Goal: Transaction & Acquisition: Download file/media

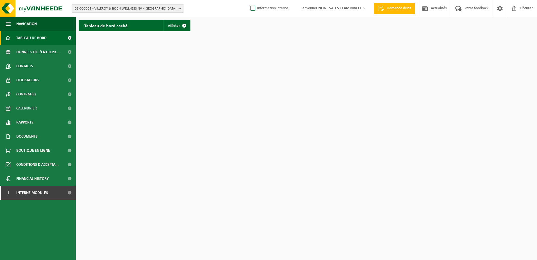
click at [252, 9] on label "Information interne" at bounding box center [268, 8] width 39 height 8
click at [248, 0] on input "Information interne" at bounding box center [248, 0] width 0 height 0
checkbox input "true"
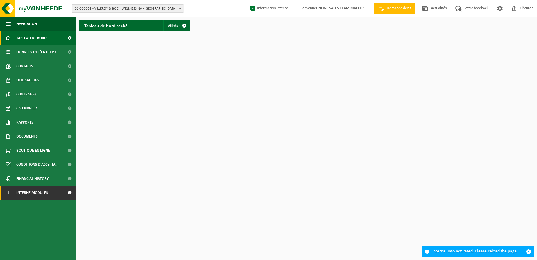
click at [66, 192] on span at bounding box center [69, 192] width 13 height 14
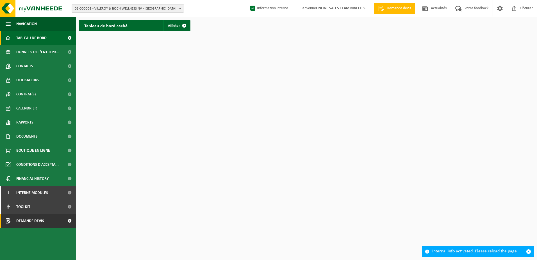
click at [65, 225] on span at bounding box center [69, 220] width 13 height 14
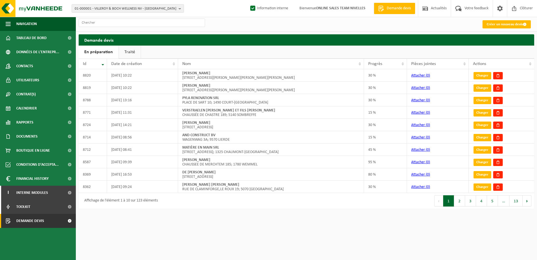
click at [132, 56] on link "Traité" at bounding box center [130, 51] width 22 height 13
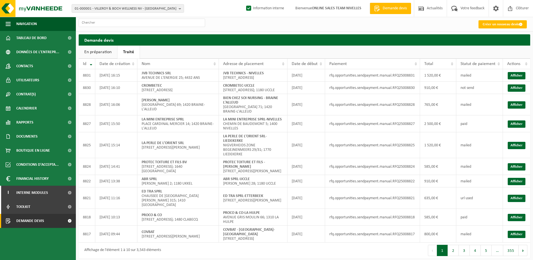
drag, startPoint x: 181, startPoint y: 11, endPoint x: 167, endPoint y: 17, distance: 15.1
click at [181, 11] on b "button" at bounding box center [181, 8] width 5 height 8
click at [153, 17] on input "text" at bounding box center [128, 17] width 110 height 7
paste input "10-949815"
type input "10-949815"
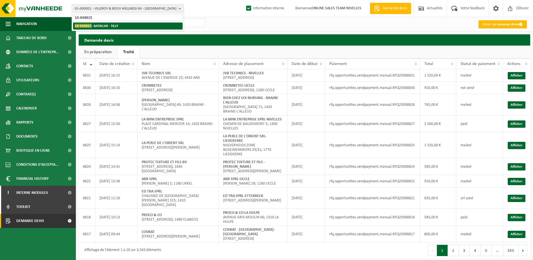
click at [111, 26] on strong "10-949815 - BATISCAR - TILLY" at bounding box center [97, 26] width 44 height 4
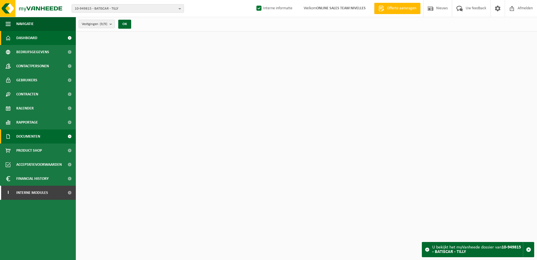
drag, startPoint x: 33, startPoint y: 138, endPoint x: 34, endPoint y: 141, distance: 3.7
click at [33, 138] on span "Documenten" at bounding box center [28, 136] width 24 height 14
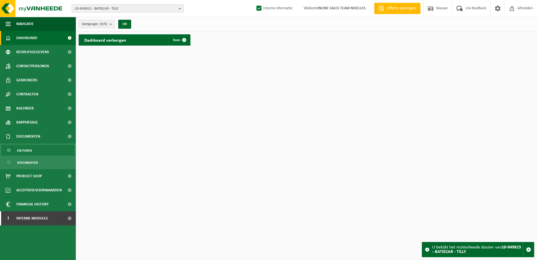
click at [34, 149] on link "Facturen" at bounding box center [37, 150] width 73 height 11
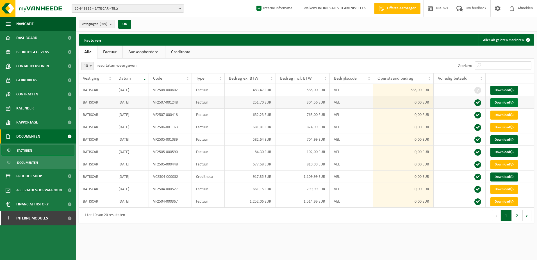
click at [505, 105] on link "Download" at bounding box center [504, 102] width 28 height 9
click at [233, 231] on html "10-949815 - BATISCAR - TILLY 10-949815 - BATISCAR - TILLY 10-978408 - BASTISCAR…" at bounding box center [268, 130] width 537 height 260
click at [181, 10] on b "button" at bounding box center [181, 8] width 5 height 8
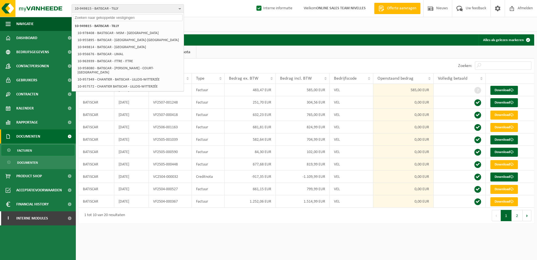
click at [149, 18] on input "text" at bounding box center [128, 17] width 110 height 7
paste input "10-953309"
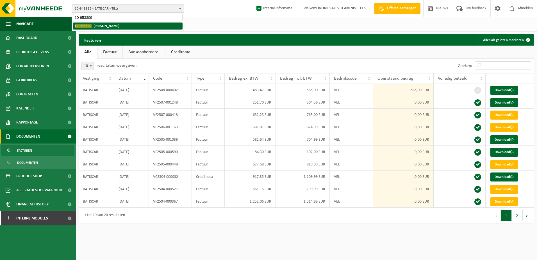
type input "10-953309"
click at [119, 25] on strong "10-953309 - BANDIN STÉPHANE - PLANCENOIT" at bounding box center [97, 26] width 45 height 4
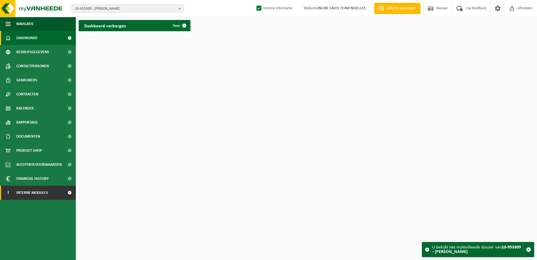
click at [59, 197] on link "I Interne modules" at bounding box center [38, 192] width 76 height 14
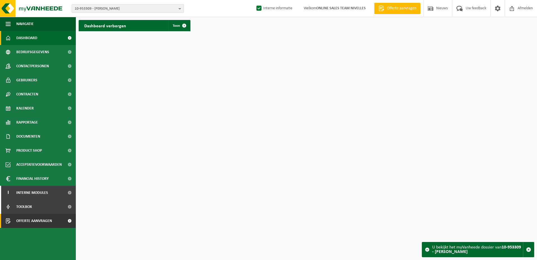
click at [69, 223] on span at bounding box center [69, 220] width 13 height 14
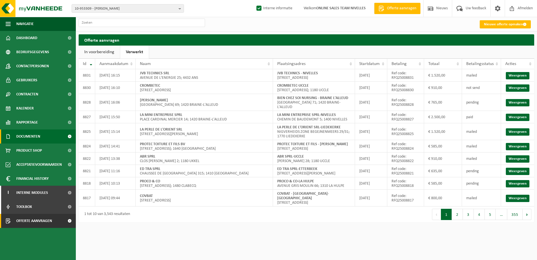
click at [39, 135] on span "Documenten" at bounding box center [28, 136] width 24 height 14
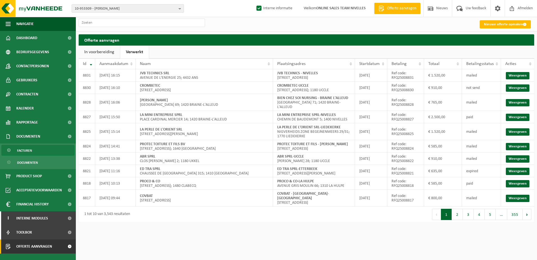
click at [42, 149] on link "Facturen" at bounding box center [37, 150] width 73 height 11
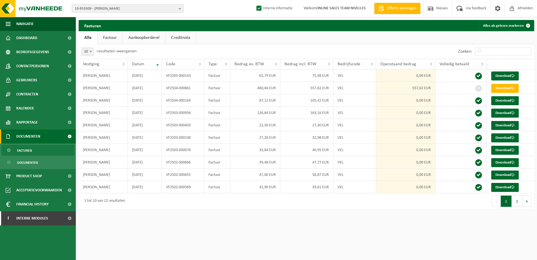
click at [316, 224] on html "10-953309 - BANDIN STÉPHANE - PLANCENOIT 10-953309 - BANDIN STÉPHANE - PLANCENO…" at bounding box center [268, 130] width 537 height 260
click at [511, 100] on link "Download" at bounding box center [505, 100] width 28 height 9
click at [510, 90] on link "Download" at bounding box center [505, 88] width 28 height 9
click at [370, 241] on html "10-953309 - BANDIN STÉPHANE - PLANCENOIT 10-953309 - BANDIN STÉPHANE - PLANCENO…" at bounding box center [268, 130] width 537 height 260
click at [382, 233] on html "10-953309 - BANDIN STÉPHANE - PLANCENOIT 10-953309 - BANDIN STÉPHANE - PLANCENO…" at bounding box center [268, 130] width 537 height 260
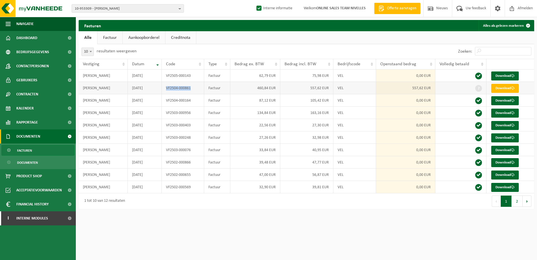
drag, startPoint x: 192, startPoint y: 87, endPoint x: 165, endPoint y: 89, distance: 27.1
click at [165, 89] on td "VF2504-000861" at bounding box center [183, 88] width 42 height 12
copy td "VF2504-000861"
click at [178, 9] on button "10-953309 - BANDIN STÉPHANE - PLANCENOIT" at bounding box center [128, 8] width 112 height 8
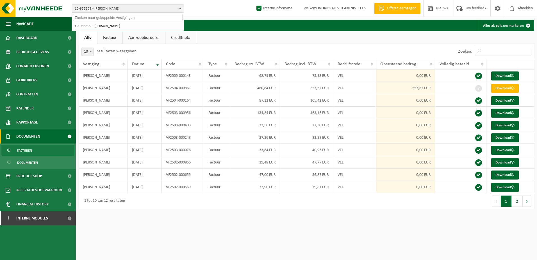
click at [170, 15] on input "text" at bounding box center [128, 17] width 110 height 7
paste input "10-951561"
type input "10-951561"
click at [141, 28] on li "10-951561 - PROGOMA - OVERIJSE" at bounding box center [128, 25] width 110 height 7
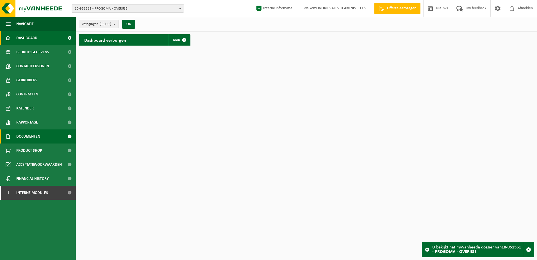
click at [40, 136] on span "Documenten" at bounding box center [28, 136] width 24 height 14
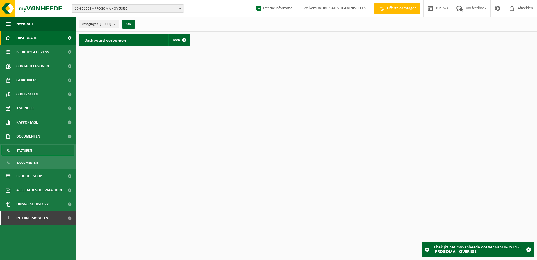
click at [42, 147] on link "Facturen" at bounding box center [37, 150] width 73 height 11
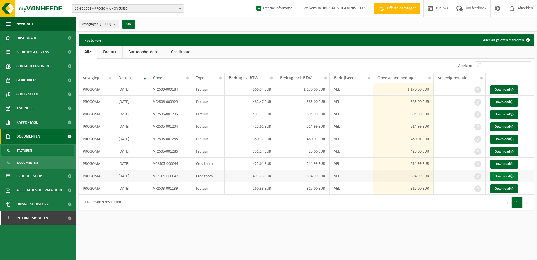
click at [502, 175] on link "Download" at bounding box center [504, 176] width 28 height 9
click at [500, 166] on link "Download" at bounding box center [504, 163] width 28 height 9
click at [495, 174] on link "Download" at bounding box center [504, 176] width 28 height 9
click at [500, 89] on link "Download" at bounding box center [504, 89] width 28 height 9
click at [504, 100] on link "Download" at bounding box center [504, 101] width 28 height 9
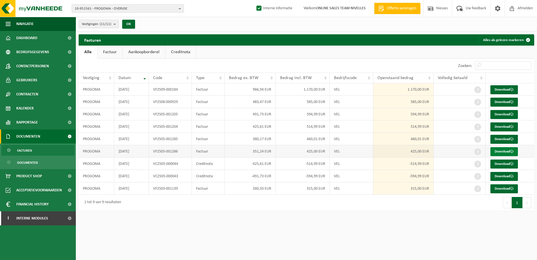
click at [499, 149] on link "Download" at bounding box center [504, 151] width 28 height 9
click at [506, 136] on link "Download" at bounding box center [504, 139] width 28 height 9
click at [509, 189] on link "Download" at bounding box center [504, 188] width 28 height 9
click at [73, 219] on span at bounding box center [69, 218] width 13 height 14
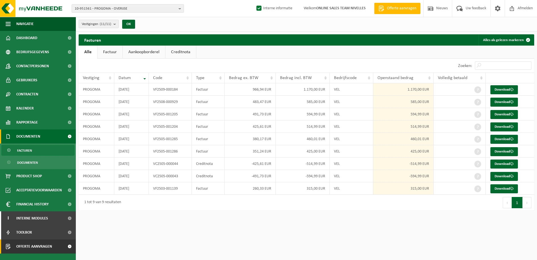
click at [70, 243] on span at bounding box center [69, 246] width 13 height 14
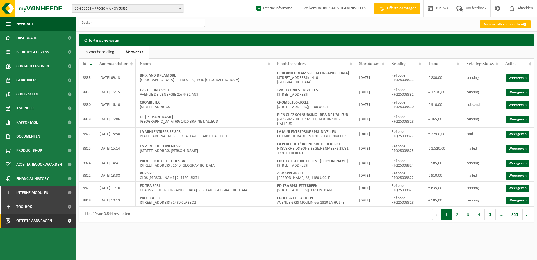
click at [126, 23] on input "text" at bounding box center [142, 23] width 126 height 8
paste input "RFQ25008489"
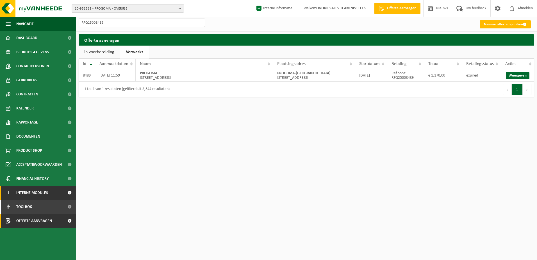
type input "RFQ25008489"
click at [181, 10] on b "button" at bounding box center [181, 8] width 5 height 8
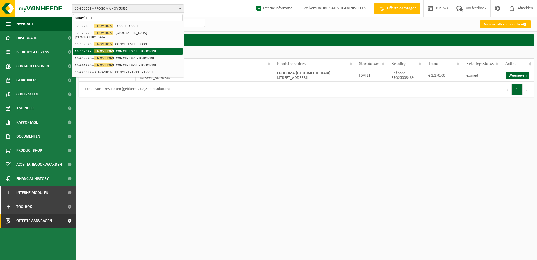
type input "renov'hom"
click at [153, 49] on strong "10-957527 - RENOV'HOM E CONCEPT SPRL - JODOIGNE" at bounding box center [116, 51] width 82 height 4
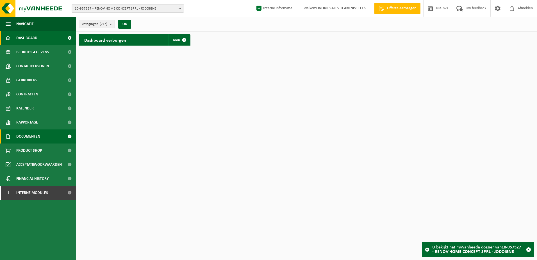
click at [23, 137] on span "Documenten" at bounding box center [28, 136] width 24 height 14
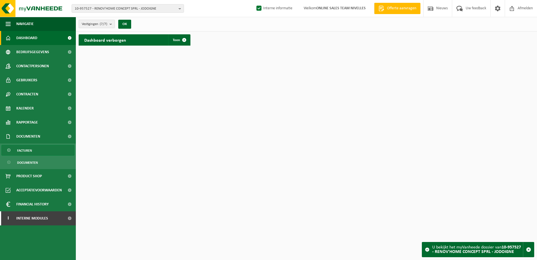
click at [23, 152] on span "Facturen" at bounding box center [24, 150] width 15 height 11
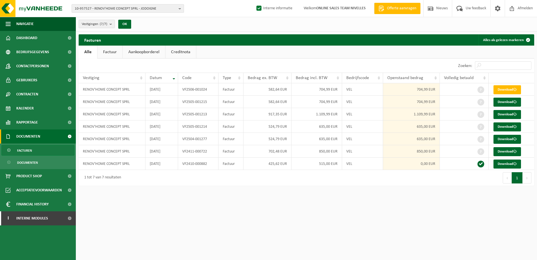
click at [178, 8] on button "10-957527 - RENOV'HOME CONCEPT SPRL - JODOIGNE" at bounding box center [128, 8] width 112 height 8
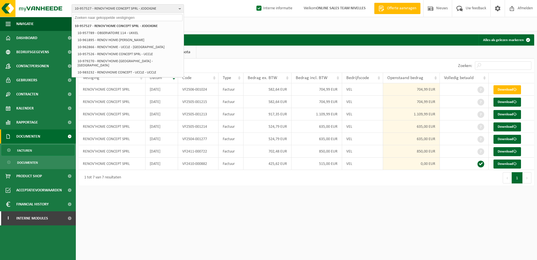
click at [309, 231] on html "10-957527 - RENOV'HOME CONCEPT SPRL - JODOIGNE 10-957527 - RENOV'HOME CONCEPT S…" at bounding box center [268, 130] width 537 height 260
click at [234, 184] on div "1 tot 7 van 7 resultaten" at bounding box center [193, 178] width 228 height 16
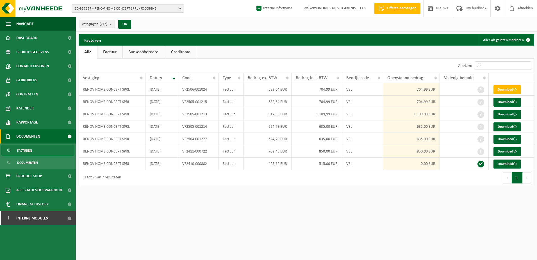
click at [179, 9] on b "button" at bounding box center [181, 8] width 5 height 8
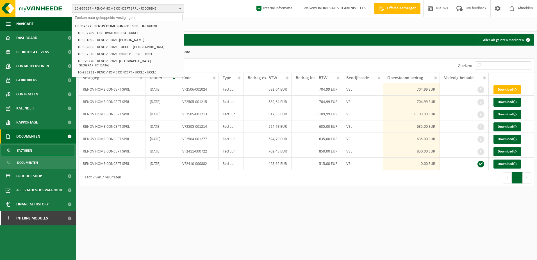
click at [150, 16] on input "text" at bounding box center [128, 17] width 110 height 7
paste input "10-992059"
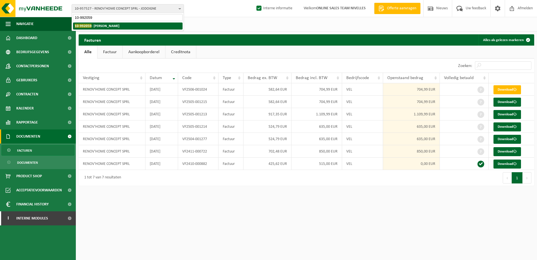
type input "10-992059"
click at [119, 24] on strong "10-992059 - KAMINSKI, ADAM - NIEUWERKERKEN" at bounding box center [97, 26] width 45 height 4
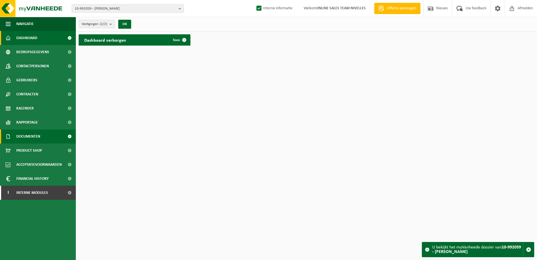
click at [43, 137] on link "Documenten" at bounding box center [38, 136] width 76 height 14
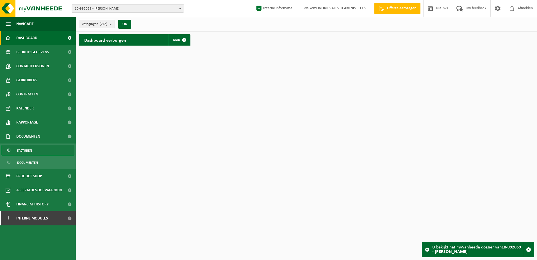
click at [44, 148] on link "Facturen" at bounding box center [37, 150] width 73 height 11
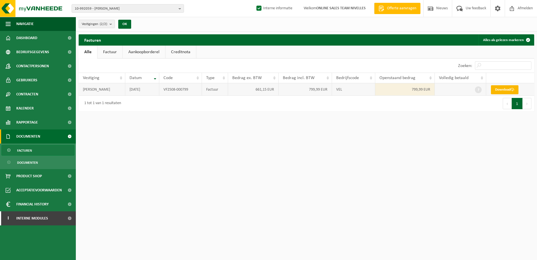
click at [497, 89] on link "Download" at bounding box center [505, 89] width 28 height 9
click at [408, 139] on html "10-992059 - KAMINSKI, ADAM - NIEUWERKERKEN 10-992059 - KAMINSKI, ADAM - NIEUWER…" at bounding box center [268, 130] width 537 height 260
click at [42, 71] on span "Contactpersonen" at bounding box center [32, 66] width 33 height 14
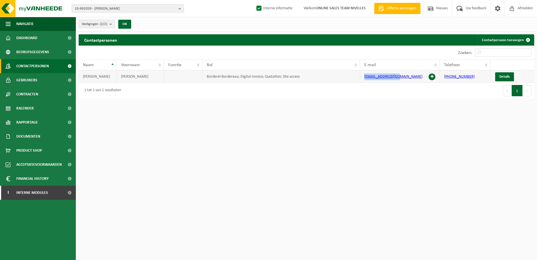
drag, startPoint x: 402, startPoint y: 77, endPoint x: 364, endPoint y: 76, distance: 38.2
click at [364, 76] on td "akrenova@gmail.com" at bounding box center [400, 76] width 80 height 12
copy link "akrenova@gmail.com"
click at [179, 9] on b "button" at bounding box center [181, 8] width 5 height 8
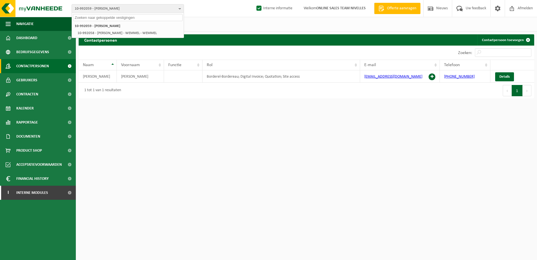
click at [166, 17] on input "text" at bounding box center [128, 17] width 110 height 7
paste input "10-954055"
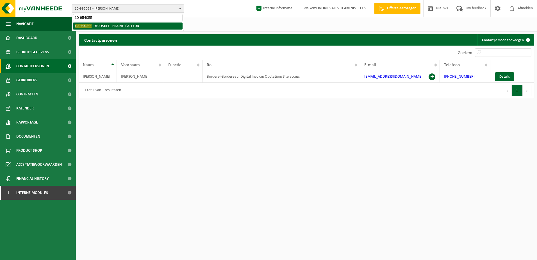
type input "10-954055"
click at [134, 26] on strong "10-954055 - DECOSTILE - BRAINE-L'ALLEUD" at bounding box center [107, 26] width 64 height 4
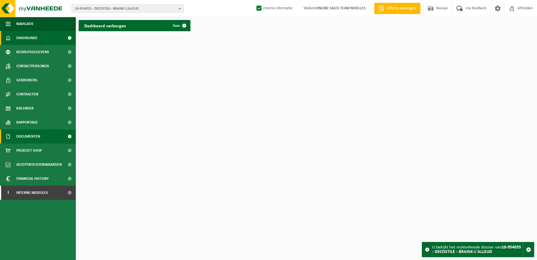
click at [45, 141] on link "Documenten" at bounding box center [38, 136] width 76 height 14
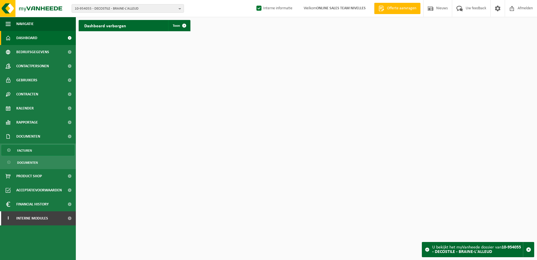
click at [44, 149] on link "Facturen" at bounding box center [37, 150] width 73 height 11
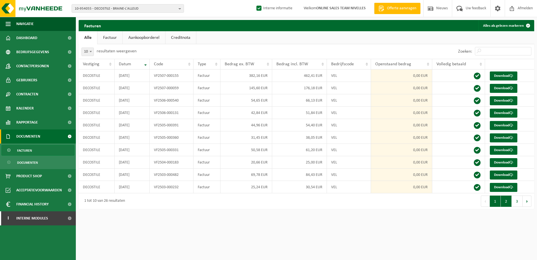
click at [509, 201] on button "2" at bounding box center [506, 200] width 11 height 11
click at [501, 101] on link "Download" at bounding box center [504, 100] width 28 height 9
click at [516, 202] on button "3" at bounding box center [517, 200] width 11 height 11
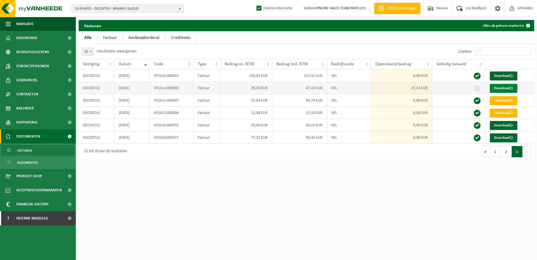
click at [501, 88] on link "Download" at bounding box center [504, 88] width 28 height 9
click at [161, 223] on html "10-954055 - DECOSTILE - BRAINE-L'ALLEUD 10-954055 - DECOSTILE - BRAINE-L'ALLEUD…" at bounding box center [268, 130] width 537 height 260
click at [41, 66] on span "Contactpersonen" at bounding box center [32, 66] width 33 height 14
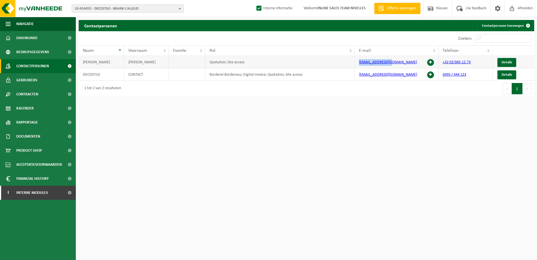
drag, startPoint x: 391, startPoint y: 60, endPoint x: 365, endPoint y: 60, distance: 25.8
click at [365, 60] on td "info@decostile.be" at bounding box center [397, 62] width 84 height 12
click at [398, 64] on td "info@decostile.be" at bounding box center [397, 62] width 84 height 12
drag, startPoint x: 372, startPoint y: 62, endPoint x: 357, endPoint y: 62, distance: 15.7
click at [357, 62] on td "info@decostile.be" at bounding box center [397, 62] width 84 height 12
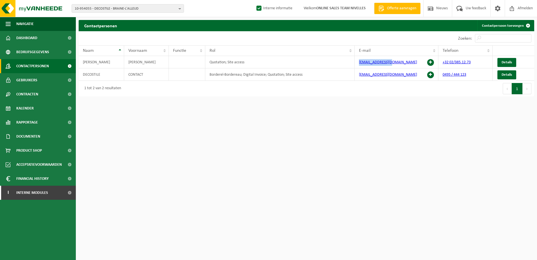
copy link "info@decostile.be"
drag, startPoint x: 403, startPoint y: 76, endPoint x: 358, endPoint y: 77, distance: 45.0
click at [358, 77] on td "beldecostyle@gmail.com" at bounding box center [397, 74] width 84 height 12
copy link "beldecostyle@gmail.com"
click at [179, 8] on b "button" at bounding box center [181, 8] width 5 height 8
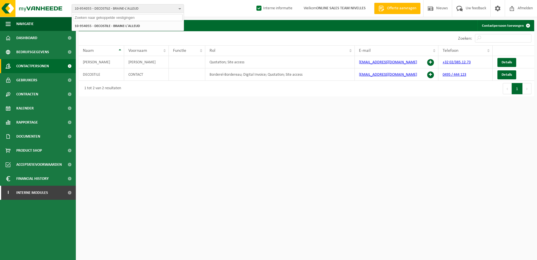
click at [153, 16] on input "text" at bounding box center [128, 17] width 110 height 7
paste input "10-959498"
type input "10-959498"
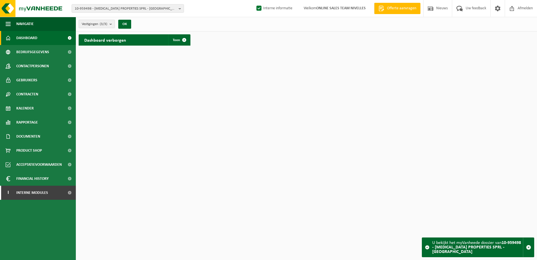
drag, startPoint x: 42, startPoint y: 133, endPoint x: 40, endPoint y: 162, distance: 28.7
click at [42, 134] on link "Documenten" at bounding box center [38, 136] width 76 height 14
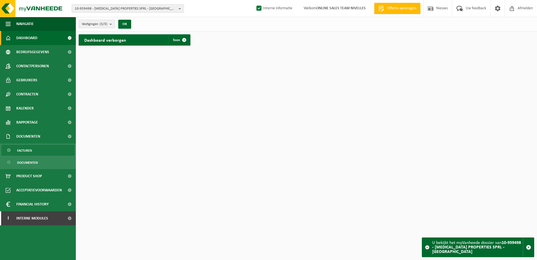
click at [26, 152] on span "Facturen" at bounding box center [24, 150] width 15 height 11
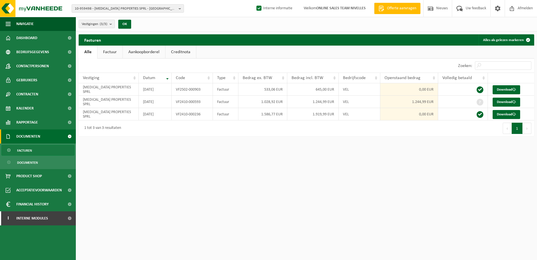
click at [372, 173] on html "10-959498 - [MEDICAL_DATA] PROPERTIES SPRL - SINT-GENESIUS-RODE 10-959498 - [ME…" at bounding box center [268, 130] width 537 height 260
click at [511, 102] on link "Download" at bounding box center [507, 101] width 28 height 9
click at [32, 70] on span "Contactpersonen" at bounding box center [32, 66] width 33 height 14
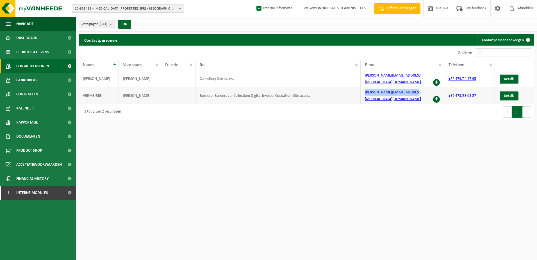
drag, startPoint x: 409, startPoint y: 88, endPoint x: 364, endPoint y: 92, distance: 45.3
click at [364, 92] on td "[PERSON_NAME][EMAIL_ADDRESS][MEDICAL_DATA][DOMAIN_NAME]" at bounding box center [402, 95] width 83 height 17
copy link "[PERSON_NAME][EMAIL_ADDRESS][MEDICAL_DATA][DOMAIN_NAME]"
click at [181, 8] on b "button" at bounding box center [181, 8] width 5 height 8
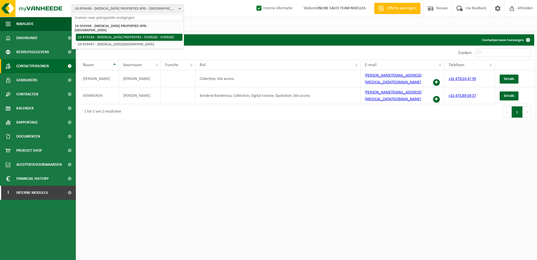
paste input "10-959627"
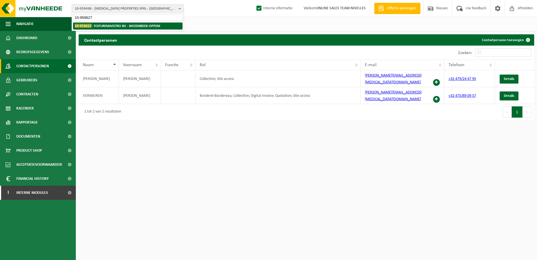
type input "10-959627"
click at [120, 24] on strong "10-959627 - TOITUREMAESTRO BV - WEZEMBEEK-OPPEM" at bounding box center [117, 26] width 85 height 4
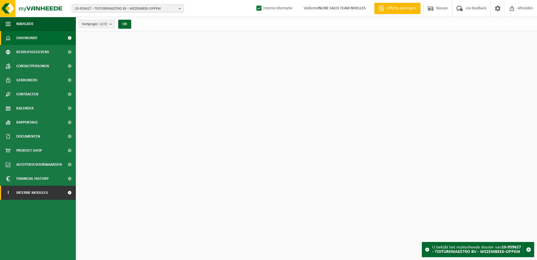
click at [50, 191] on link "I Interne modules" at bounding box center [38, 192] width 76 height 14
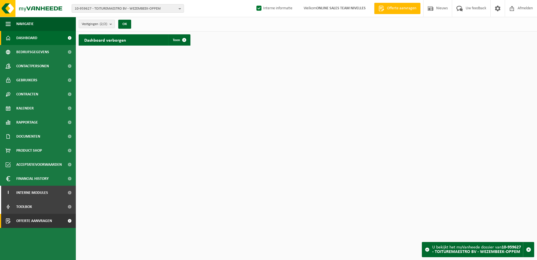
click at [45, 219] on span "Offerte aanvragen" at bounding box center [34, 220] width 36 height 14
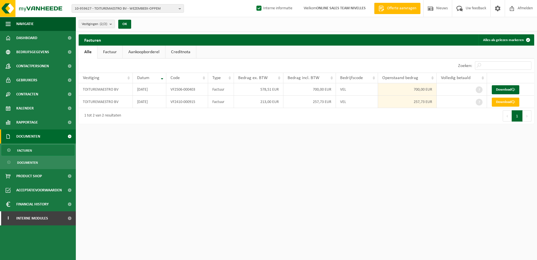
click at [49, 152] on link "Facturen" at bounding box center [37, 150] width 73 height 11
click at [508, 98] on link "Download" at bounding box center [506, 101] width 28 height 9
click at [63, 218] on link "I Interne modules" at bounding box center [38, 218] width 76 height 14
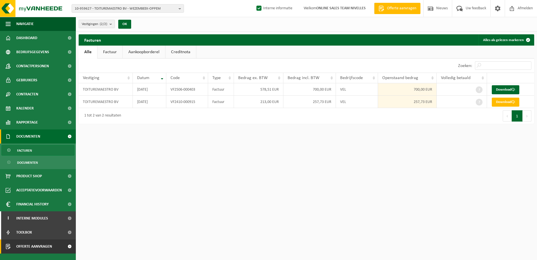
click at [63, 242] on span at bounding box center [69, 246] width 13 height 14
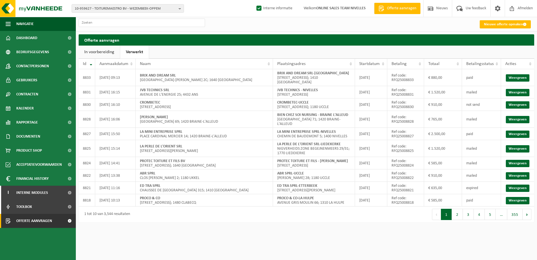
click at [137, 52] on link "Verwerkt" at bounding box center [134, 51] width 29 height 13
click at [129, 24] on input "text" at bounding box center [142, 23] width 126 height 8
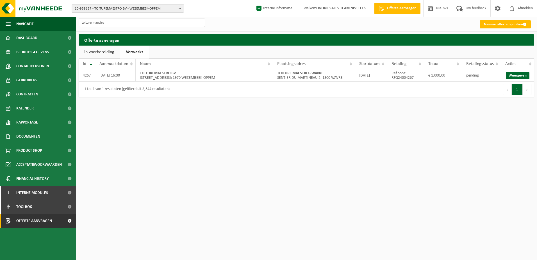
type input "toiture maestro"
click at [416, 78] on td "Ref code: RFQ24004267" at bounding box center [405, 75] width 37 height 12
drag, startPoint x: 414, startPoint y: 79, endPoint x: 388, endPoint y: 79, distance: 25.8
click at [388, 79] on td "Ref code: RFQ24004267" at bounding box center [405, 75] width 37 height 12
copy td "RFQ24004267"
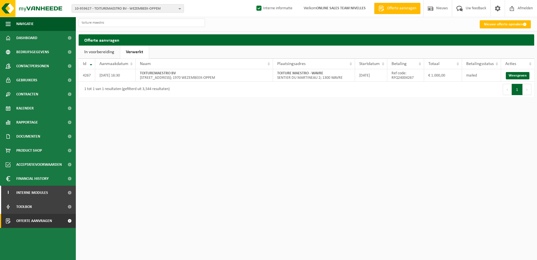
click at [238, 182] on html "10-959627 - TOITUREMAESTRO BV - WEZEMBEEK-OPPEM 10-959627 - TOITUREMAESTRO BV -…" at bounding box center [268, 130] width 537 height 260
click at [184, 9] on div "10-959627 - TOITUREMAESTRO BV - WEZEMBEEK-OPPEM 10-959627 - TOITUREMAESTRO BV -…" at bounding box center [268, 8] width 537 height 17
click at [181, 10] on b "button" at bounding box center [181, 8] width 5 height 8
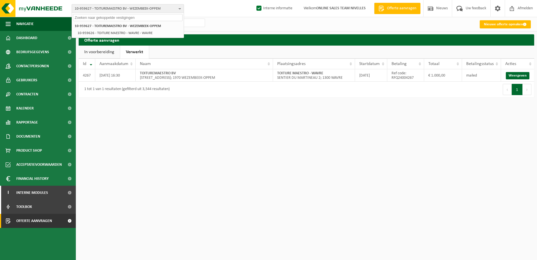
paste input "01-095047"
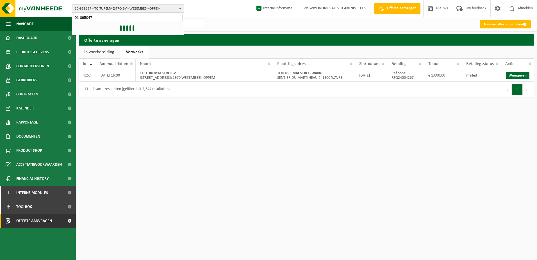
type input "01-095047"
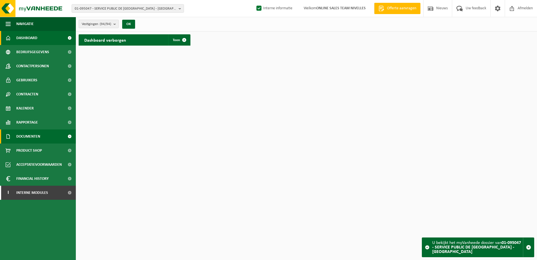
click at [35, 134] on span "Documenten" at bounding box center [28, 136] width 24 height 14
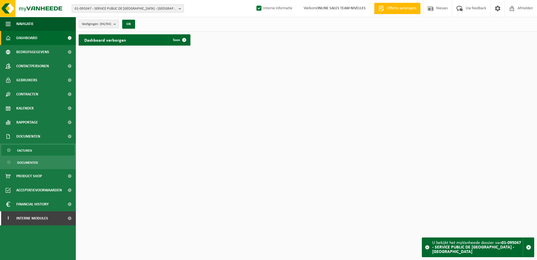
click at [33, 151] on link "Facturen" at bounding box center [37, 150] width 73 height 11
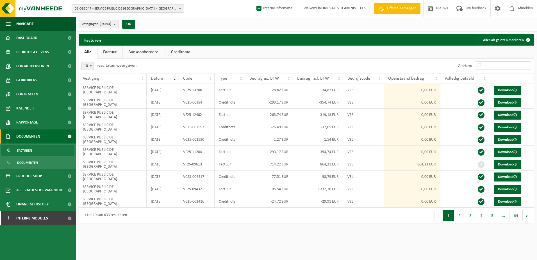
click at [179, 8] on b "button" at bounding box center [181, 8] width 5 height 8
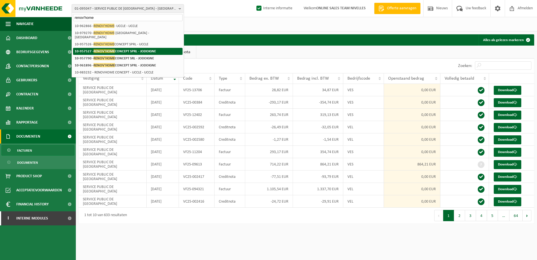
type input "renov'home"
click at [90, 48] on li "10-957527 - RENOV'HOME CONCEPT SPRL - JODOIGNE" at bounding box center [128, 51] width 110 height 7
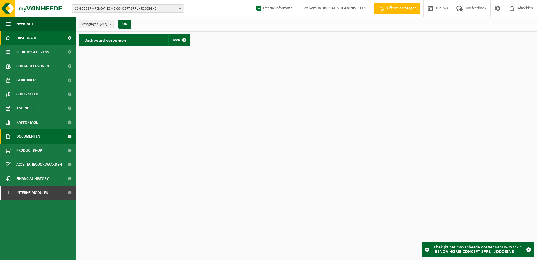
click at [43, 133] on link "Documenten" at bounding box center [38, 136] width 76 height 14
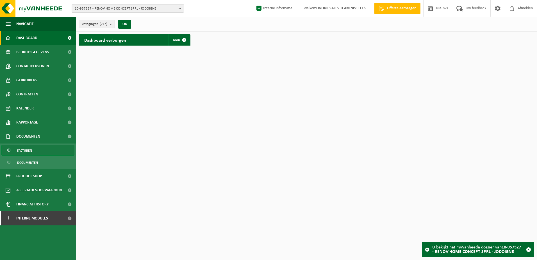
click at [47, 151] on link "Facturen" at bounding box center [37, 150] width 73 height 11
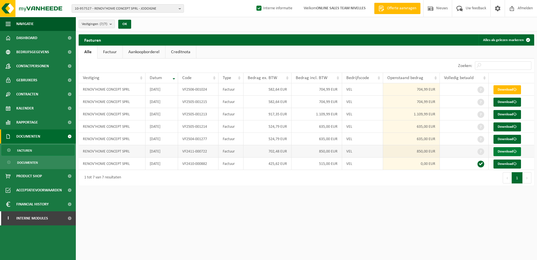
click at [500, 151] on link "Download" at bounding box center [507, 151] width 28 height 9
drag, startPoint x: 36, startPoint y: 66, endPoint x: 58, endPoint y: 60, distance: 23.6
click at [36, 66] on span "Contactpersonen" at bounding box center [32, 66] width 33 height 14
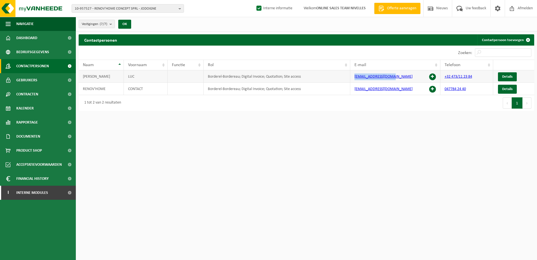
drag, startPoint x: 396, startPoint y: 75, endPoint x: 344, endPoint y: 76, distance: 51.7
click at [344, 76] on tr "[PERSON_NAME]-Bordereau; Digital Invoice; Quotation; Site access [EMAIL_ADDRESS…" at bounding box center [307, 76] width 456 height 12
copy tr "[EMAIL_ADDRESS][DOMAIN_NAME]"
click at [388, 165] on html "10-957527 - RENOV'HOME CONCEPT SPRL - JODOIGNE 10-957527 - RENOV'HOME CONCEPT S…" at bounding box center [268, 130] width 537 height 260
click at [249, 234] on html "10-957527 - RENOV'HOME CONCEPT SPRL - JODOIGNE 10-957527 - RENOV'HOME CONCEPT S…" at bounding box center [268, 130] width 537 height 260
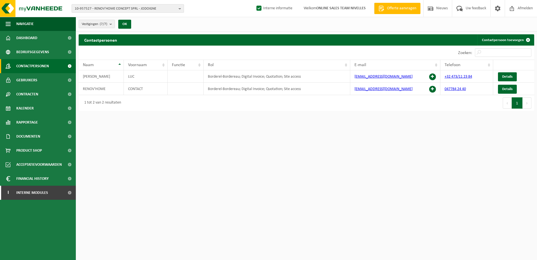
click at [179, 9] on b "button" at bounding box center [181, 8] width 5 height 8
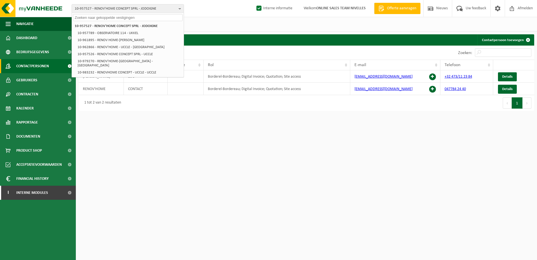
click at [143, 18] on input "text" at bounding box center [128, 17] width 110 height 7
paste input "10-955250"
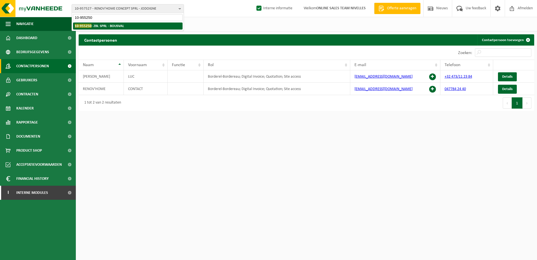
type input "10-955250"
click at [129, 24] on li "10-955250 - ZBL SPRL - BOUSVAL" at bounding box center [128, 25] width 110 height 7
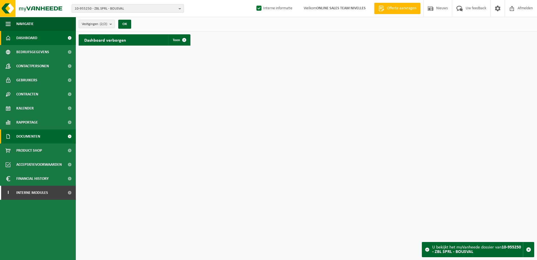
click at [47, 137] on link "Documenten" at bounding box center [38, 136] width 76 height 14
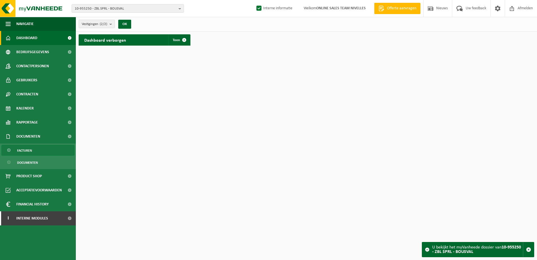
click at [42, 149] on link "Facturen" at bounding box center [37, 150] width 73 height 11
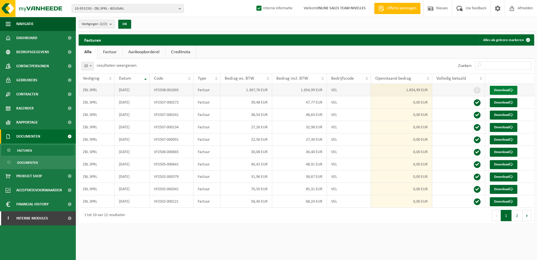
click at [499, 87] on link "Download" at bounding box center [504, 90] width 28 height 9
